Goal: Transaction & Acquisition: Purchase product/service

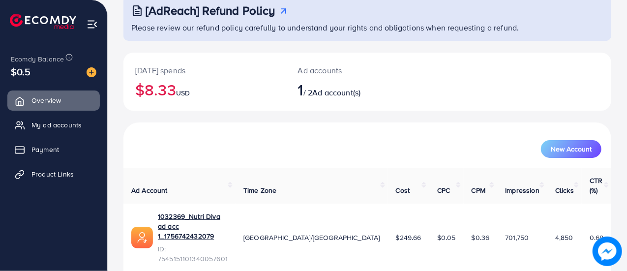
scroll to position [67, 0]
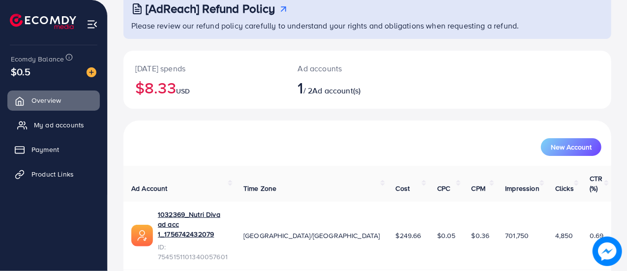
click at [76, 119] on link "My ad accounts" at bounding box center [53, 125] width 92 height 20
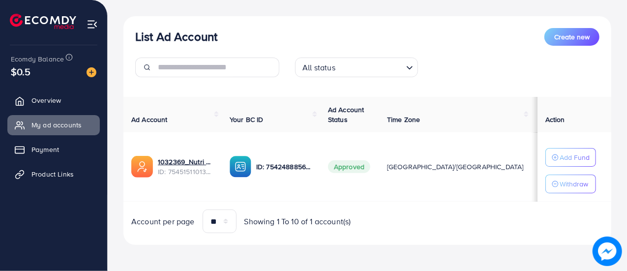
scroll to position [102, 0]
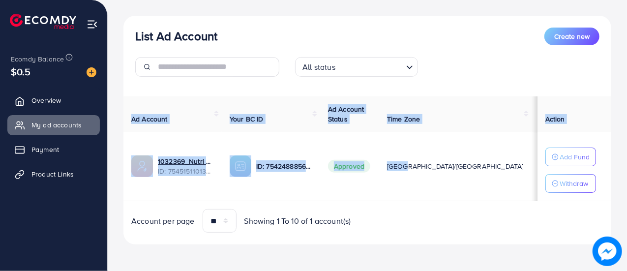
drag, startPoint x: 446, startPoint y: 165, endPoint x: 540, endPoint y: 166, distance: 93.4
click at [540, 166] on tr "1032369_Nutri Diva ad acc 1_1756742432079 ID: 7545151101340057601 ID: 754248885…" at bounding box center [405, 166] width 565 height 69
click at [92, 73] on img at bounding box center [92, 72] width 10 height 10
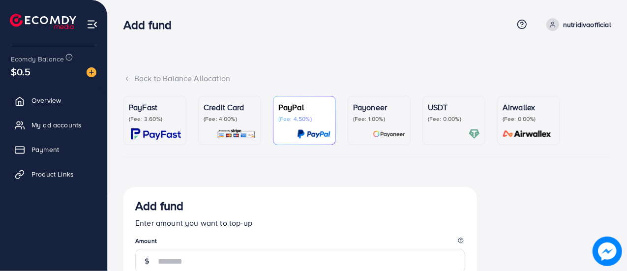
click at [235, 121] on p "(Fee: 4.00%)" at bounding box center [230, 119] width 52 height 8
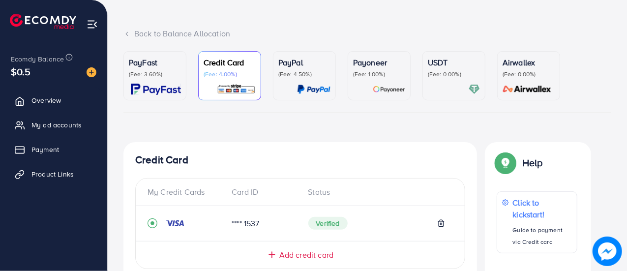
scroll to position [98, 0]
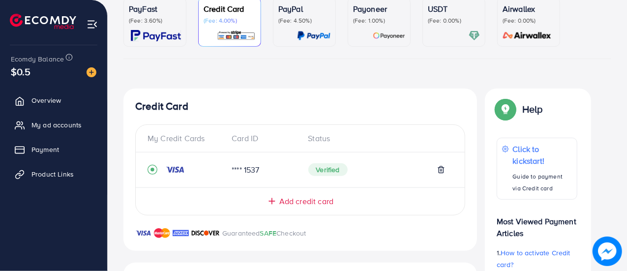
click at [315, 206] on span "Add credit card" at bounding box center [306, 201] width 54 height 11
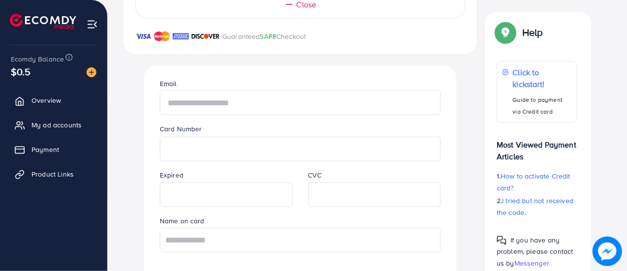
click at [231, 93] on input "text" at bounding box center [300, 102] width 281 height 25
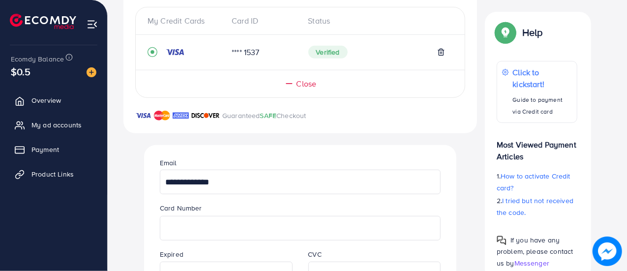
scroll to position [98, 0]
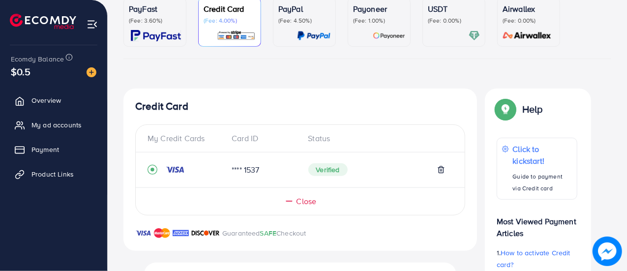
type input "**********"
click at [89, 22] on img at bounding box center [92, 24] width 11 height 11
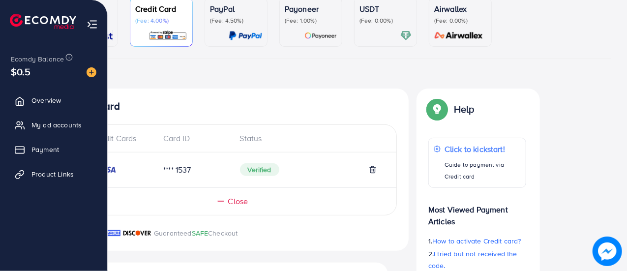
click at [24, 15] on img at bounding box center [43, 21] width 66 height 15
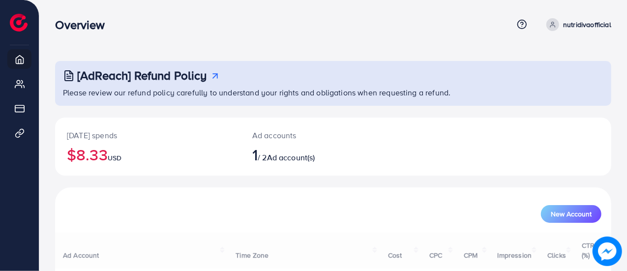
click at [561, 24] on link "nutridivaofficial" at bounding box center [576, 24] width 69 height 13
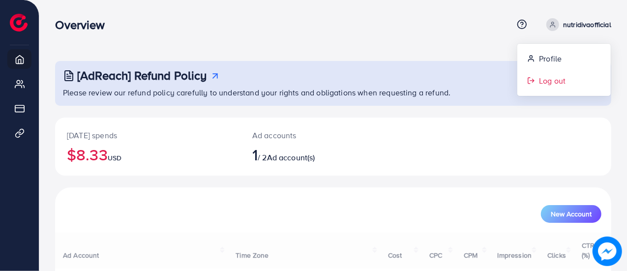
click at [548, 73] on link "Log out" at bounding box center [563, 81] width 93 height 22
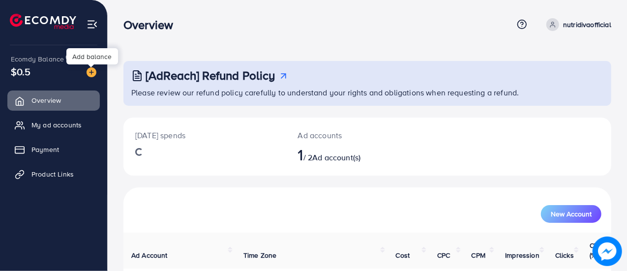
click at [91, 72] on img at bounding box center [92, 72] width 10 height 10
click at [92, 73] on img at bounding box center [92, 72] width 10 height 10
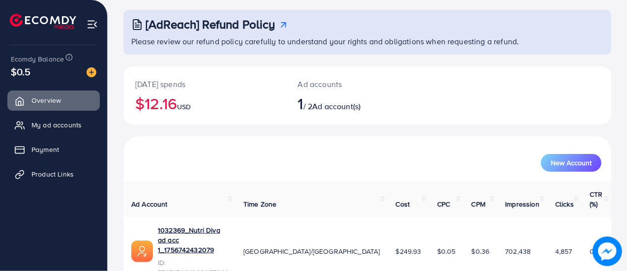
scroll to position [67, 0]
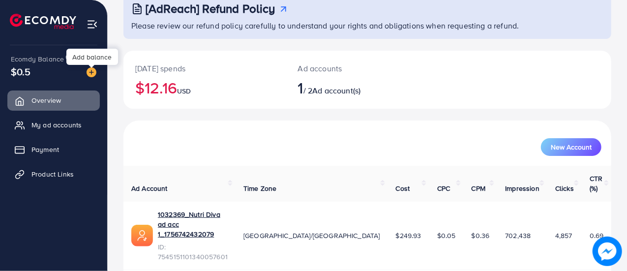
click at [91, 71] on img at bounding box center [92, 72] width 10 height 10
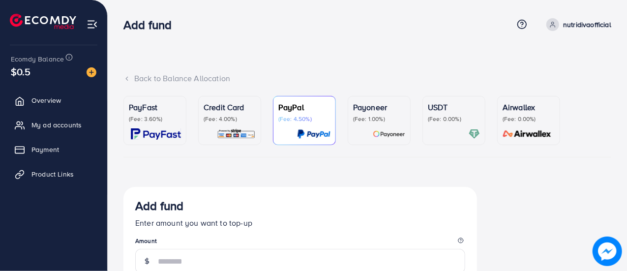
click at [234, 124] on div "Credit Card (Fee: 4.00%)" at bounding box center [230, 120] width 52 height 38
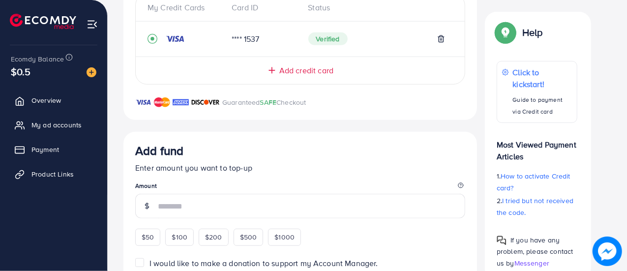
scroll to position [131, 0]
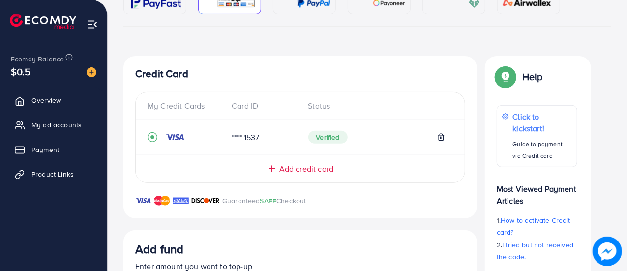
click at [298, 171] on span "Add credit card" at bounding box center [306, 168] width 54 height 11
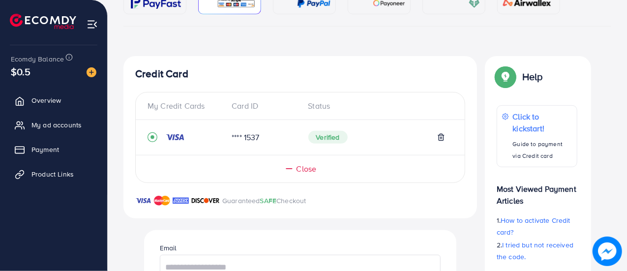
click at [309, 165] on span "Close" at bounding box center [306, 168] width 20 height 11
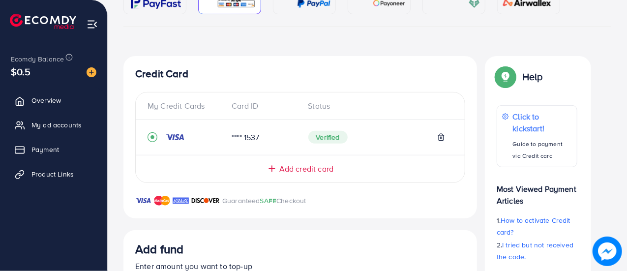
click at [309, 165] on span "Add credit card" at bounding box center [306, 168] width 54 height 11
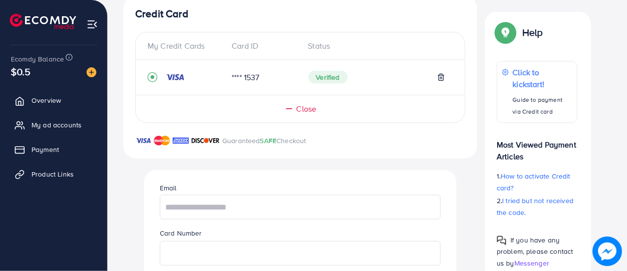
scroll to position [327, 0]
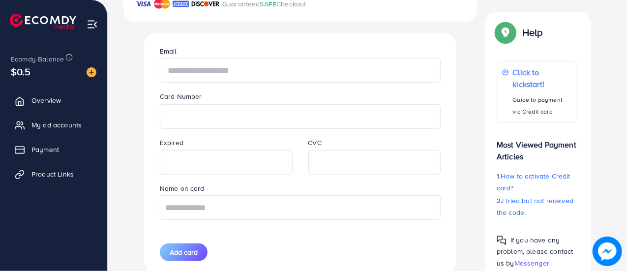
click at [232, 67] on input "text" at bounding box center [300, 70] width 281 height 25
paste input "**********"
type input "**********"
click at [239, 206] on input "text" at bounding box center [300, 207] width 281 height 25
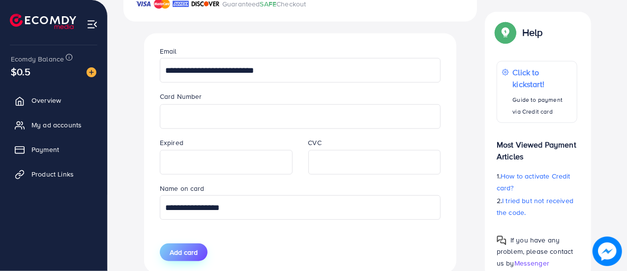
type input "**********"
click at [197, 255] on span "Add card" at bounding box center [184, 252] width 28 height 10
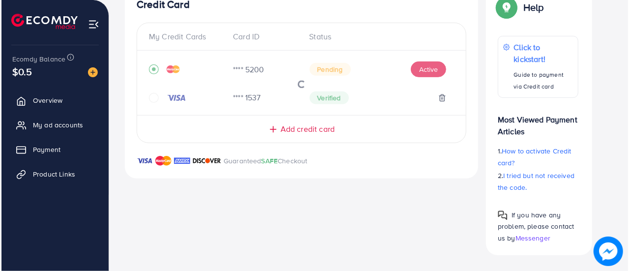
scroll to position [200, 0]
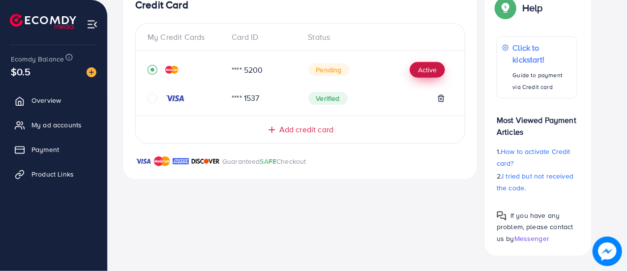
click at [428, 67] on button "Active" at bounding box center [427, 70] width 35 height 16
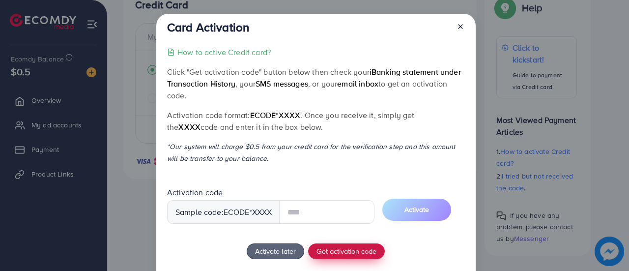
click at [366, 252] on div "How to active Credit card? Click "Get activation code" button below then check …" at bounding box center [315, 180] width 297 height 268
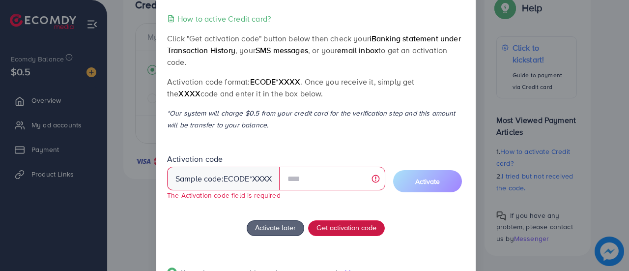
scroll to position [49, 0]
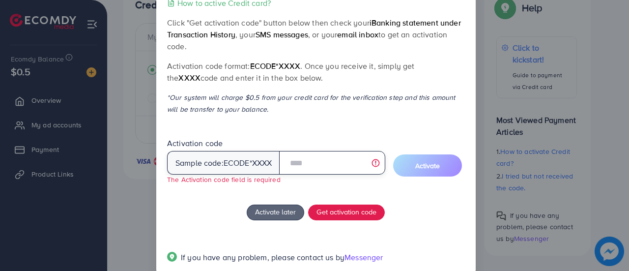
click at [304, 160] on input "text" at bounding box center [332, 163] width 106 height 24
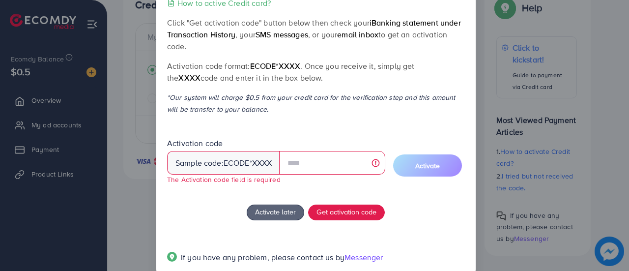
click at [250, 165] on div "Sample code: ecode *XXXX" at bounding box center [223, 163] width 113 height 24
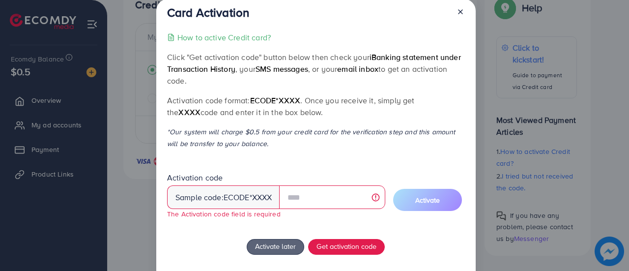
scroll to position [0, 0]
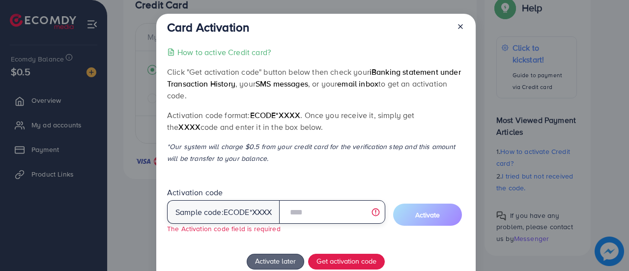
click at [324, 213] on input "text" at bounding box center [332, 212] width 106 height 24
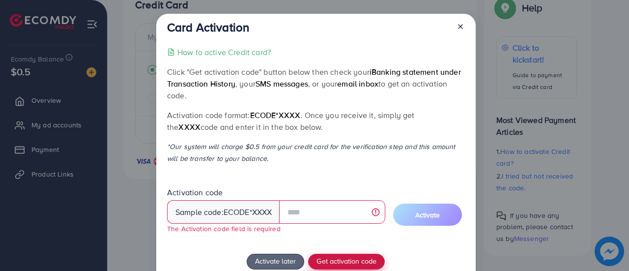
click at [343, 261] on span "Get activation code" at bounding box center [347, 261] width 60 height 10
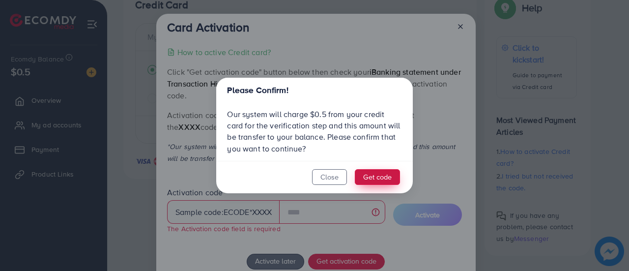
click at [372, 175] on button "Get code" at bounding box center [377, 177] width 45 height 16
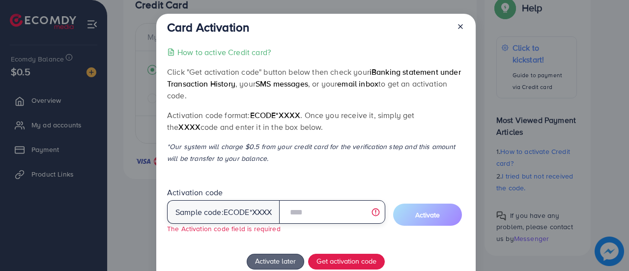
click at [309, 212] on input "text" at bounding box center [332, 212] width 106 height 24
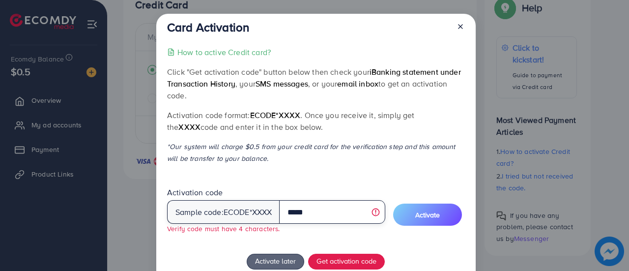
type input "******"
drag, startPoint x: 327, startPoint y: 210, endPoint x: 271, endPoint y: 214, distance: 56.2
click at [271, 214] on div "Sample code: ecode *XXXX ******" at bounding box center [276, 212] width 218 height 24
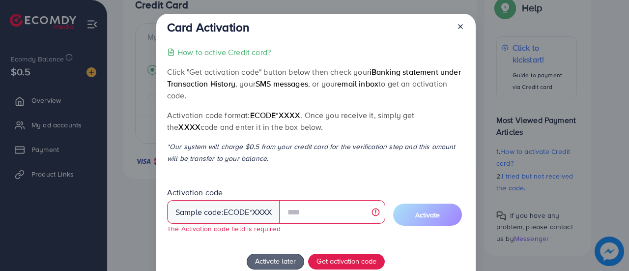
click at [459, 28] on line at bounding box center [461, 27] width 4 height 4
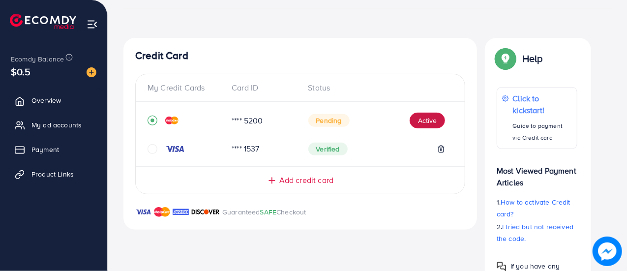
scroll to position [200, 0]
